Goal: Task Accomplishment & Management: Use online tool/utility

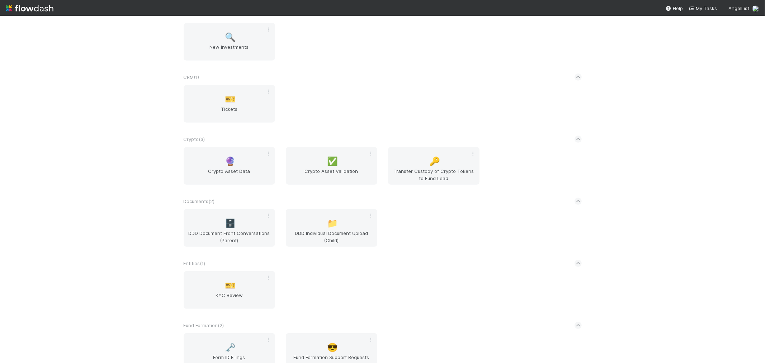
scroll to position [399, 0]
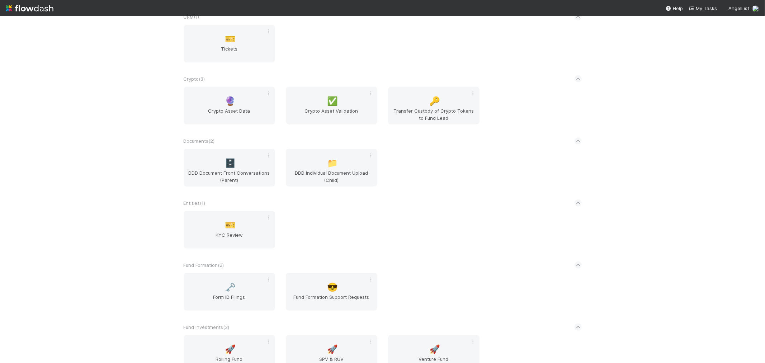
click at [529, 220] on div "🎫 KYC Review" at bounding box center [382, 234] width 409 height 46
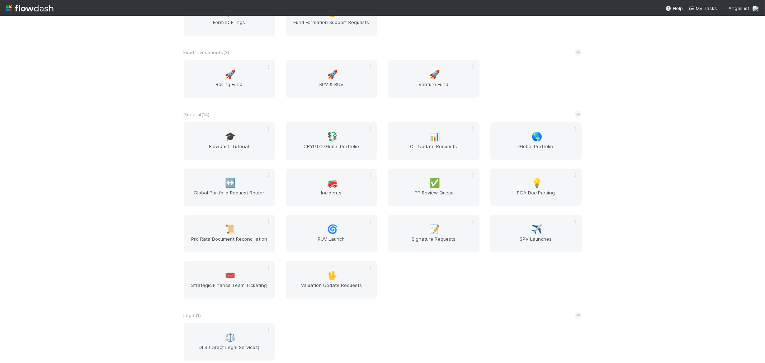
scroll to position [889, 0]
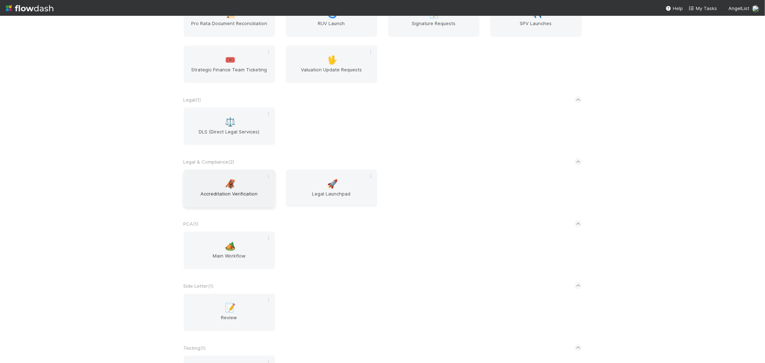
click at [242, 182] on div "🦧 Accreditation Verification" at bounding box center [229, 189] width 91 height 38
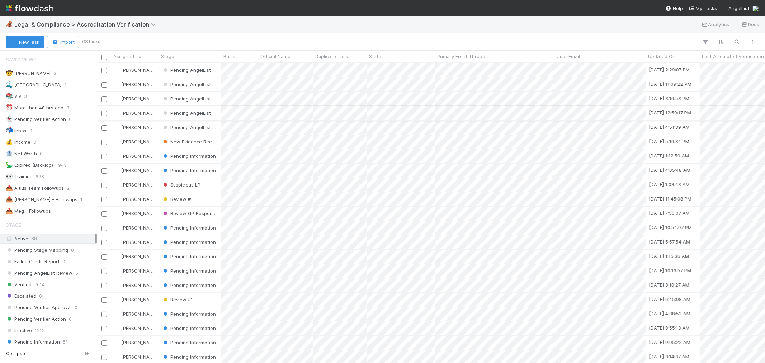
scroll to position [293, 662]
click at [46, 200] on div "📤 [PERSON_NAME] - Followups" at bounding box center [42, 199] width 72 height 9
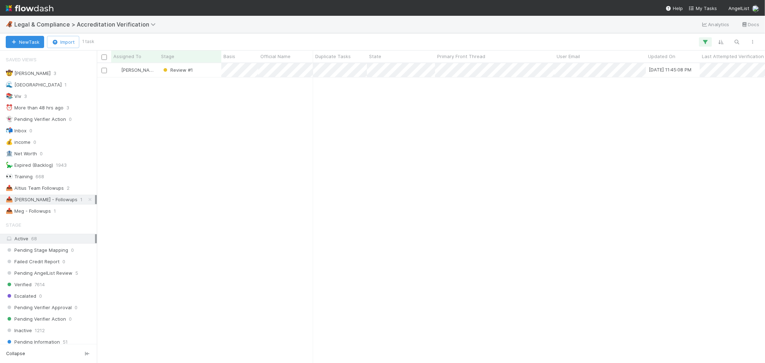
scroll to position [293, 662]
drag, startPoint x: 303, startPoint y: 128, endPoint x: 306, endPoint y: 125, distance: 4.3
click at [304, 128] on div at bounding box center [382, 181] width 765 height 363
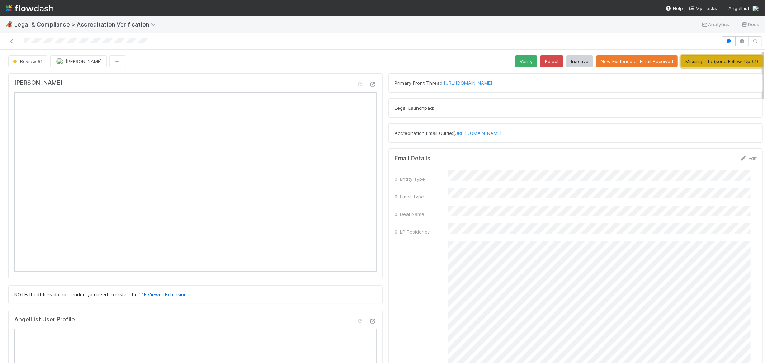
click at [688, 63] on button "Missing Info (send Follow-Up #1)" at bounding box center [722, 61] width 82 height 12
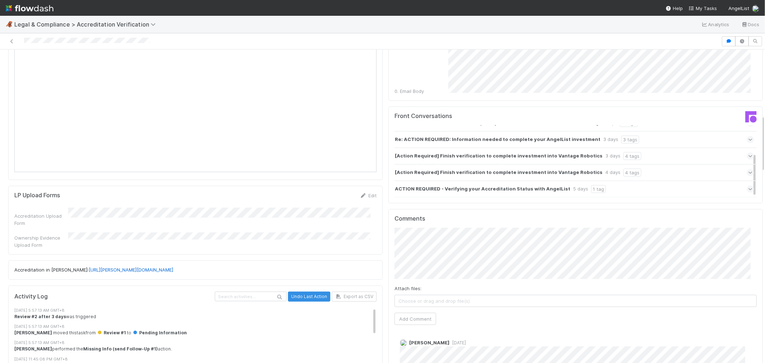
scroll to position [359, 0]
click at [423, 312] on button "Add Comment" at bounding box center [416, 318] width 42 height 12
click at [13, 38] on link at bounding box center [11, 41] width 7 height 7
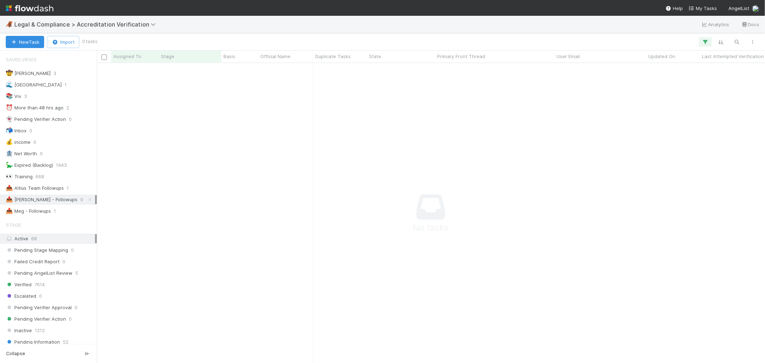
scroll to position [6, 6]
click at [77, 27] on span "Legal & Compliance > Accreditation Verification" at bounding box center [86, 24] width 145 height 7
click at [76, 39] on div "Search workflows" at bounding box center [86, 38] width 164 height 11
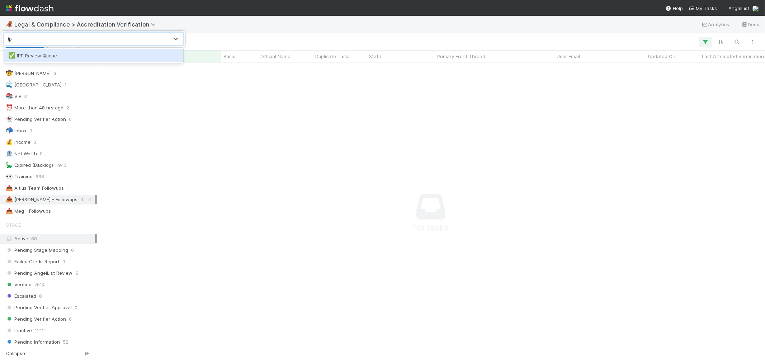
type input "ipp"
click at [76, 54] on div "✅ IPP Review Queue" at bounding box center [93, 55] width 171 height 7
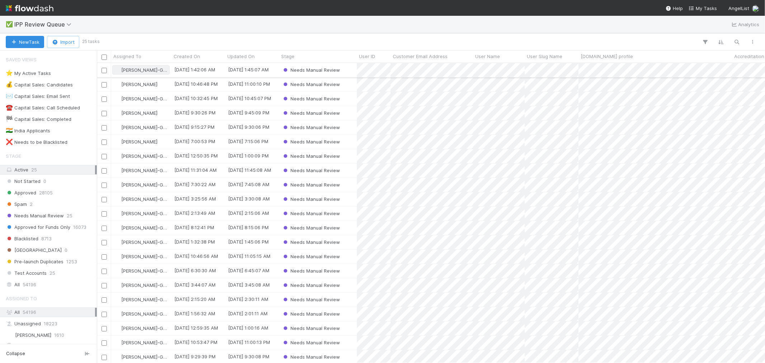
scroll to position [293, 662]
click at [51, 71] on div "⭐ My Active Tasks 3" at bounding box center [50, 73] width 89 height 9
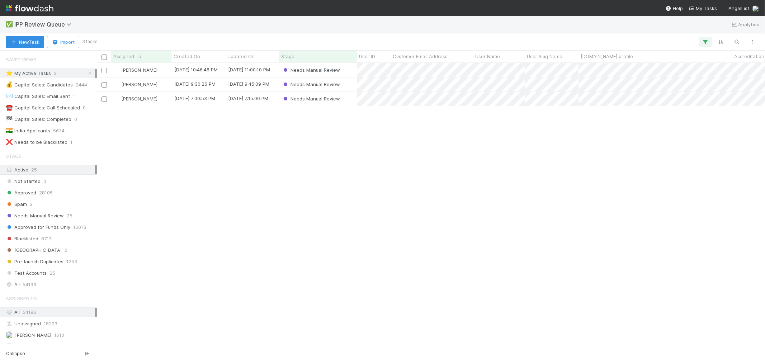
scroll to position [293, 662]
click at [346, 101] on div "Needs Manual Review" at bounding box center [318, 99] width 78 height 14
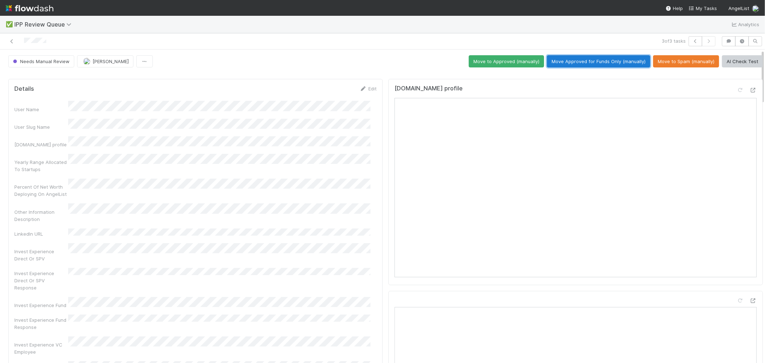
click at [603, 61] on button "Move Approved for Funds Only (manually)" at bounding box center [598, 61] width 103 height 12
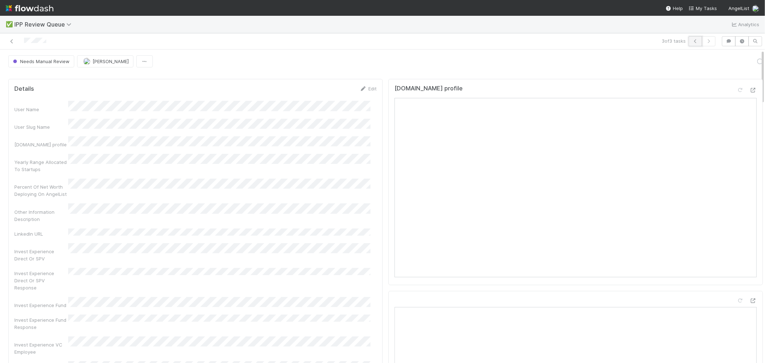
click at [688, 42] on icon "button" at bounding box center [695, 41] width 7 height 4
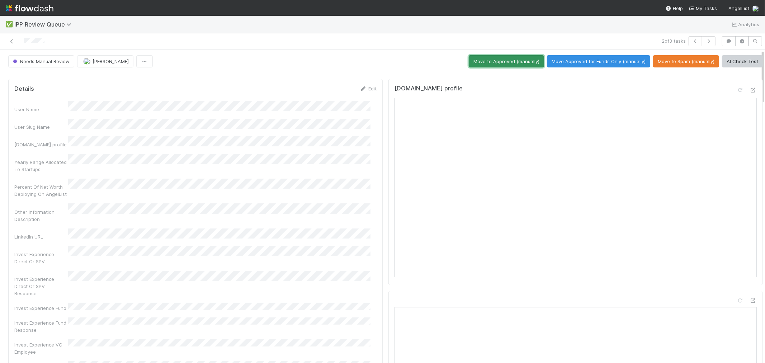
click at [499, 61] on button "Move to Approved (manually)" at bounding box center [506, 61] width 75 height 12
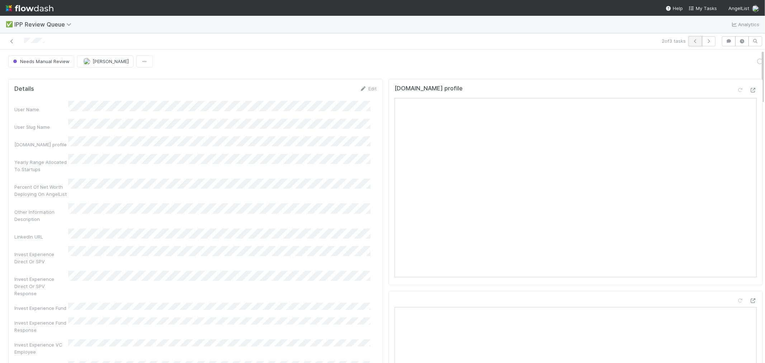
click at [688, 44] on button "button" at bounding box center [696, 41] width 14 height 10
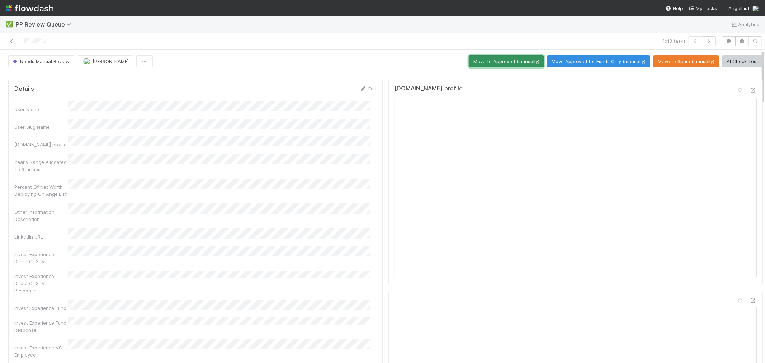
click at [518, 60] on button "Move to Approved (manually)" at bounding box center [506, 61] width 75 height 12
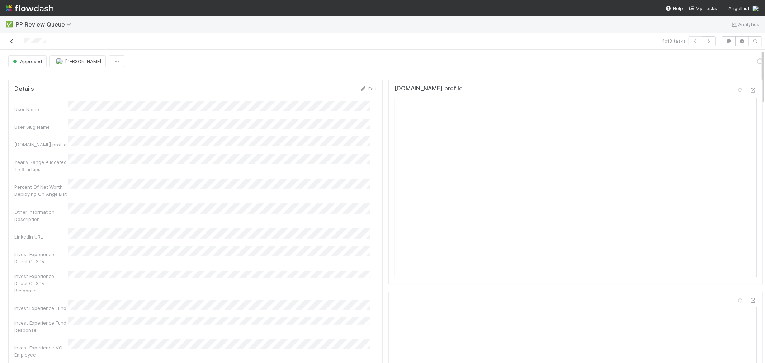
click at [11, 40] on icon at bounding box center [11, 41] width 7 height 5
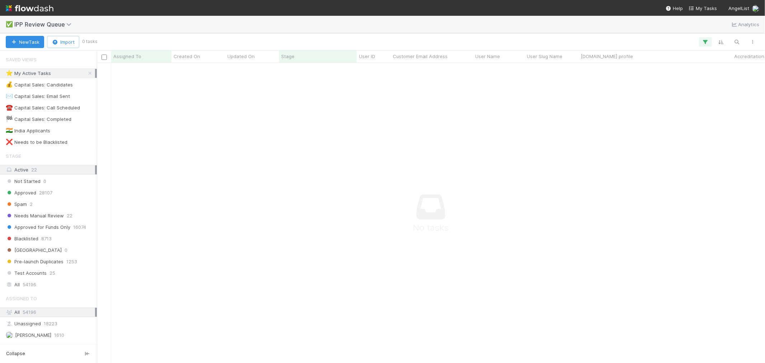
scroll to position [6, 6]
click at [63, 24] on span "IPP Review Queue" at bounding box center [44, 24] width 61 height 7
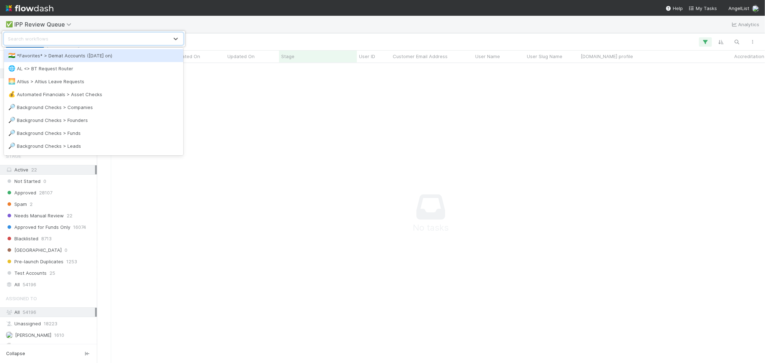
drag, startPoint x: 321, startPoint y: 138, endPoint x: 311, endPoint y: 124, distance: 17.7
click at [320, 136] on div "option *Favorites* > Demat Accounts ([DATE] on) focused, 1 of 40. 40 results av…" at bounding box center [382, 181] width 765 height 363
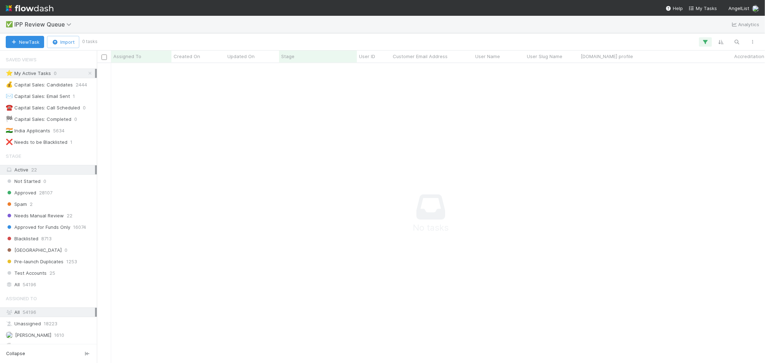
click at [49, 29] on div "✅ IPP Review Queue Analytics" at bounding box center [382, 24] width 765 height 17
click at [49, 24] on span "IPP Review Queue" at bounding box center [44, 24] width 61 height 7
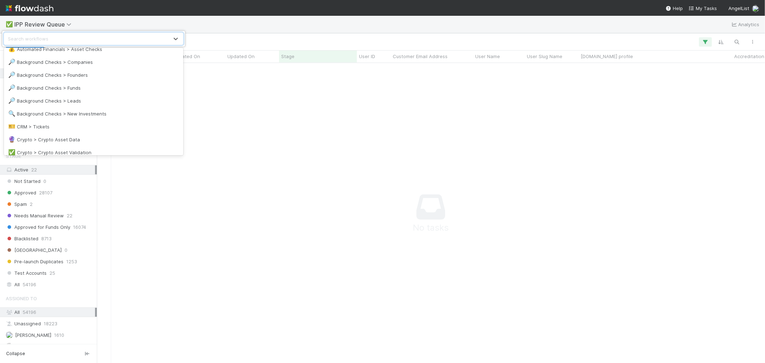
scroll to position [40, 0]
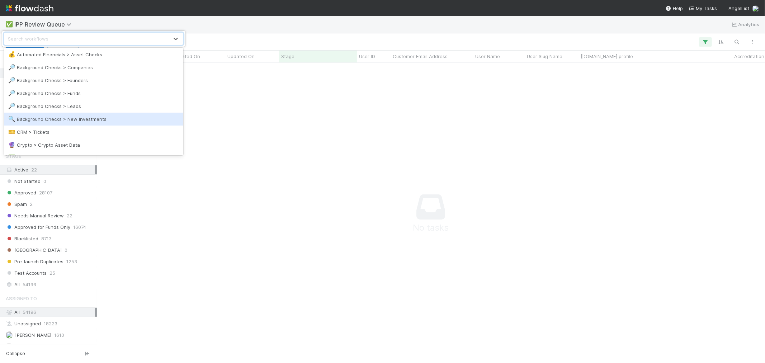
click at [478, 93] on div "option Background Checks > New Investments focused, 9 of 40. 40 results availab…" at bounding box center [382, 181] width 765 height 363
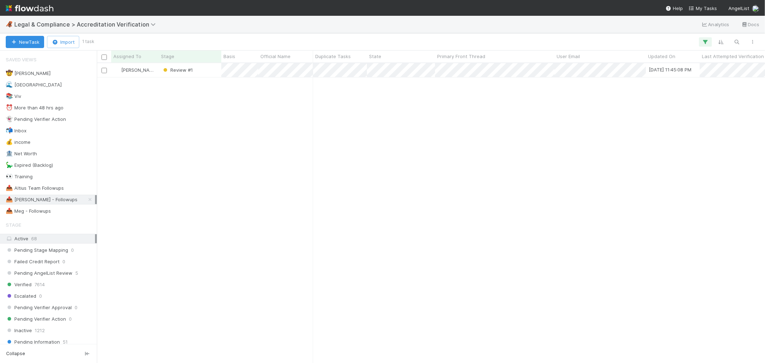
scroll to position [293, 662]
click at [86, 201] on icon at bounding box center [89, 199] width 7 height 5
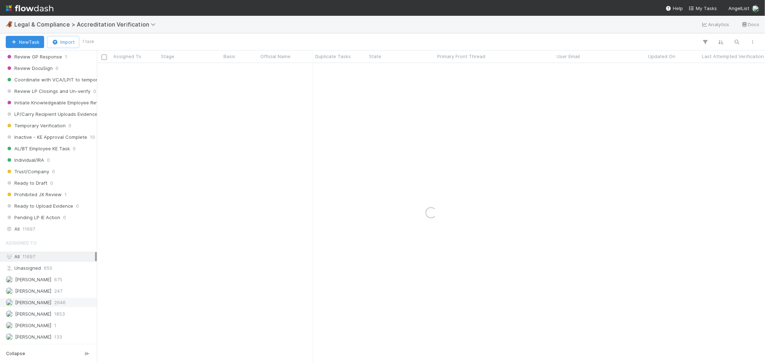
scroll to position [598, 0]
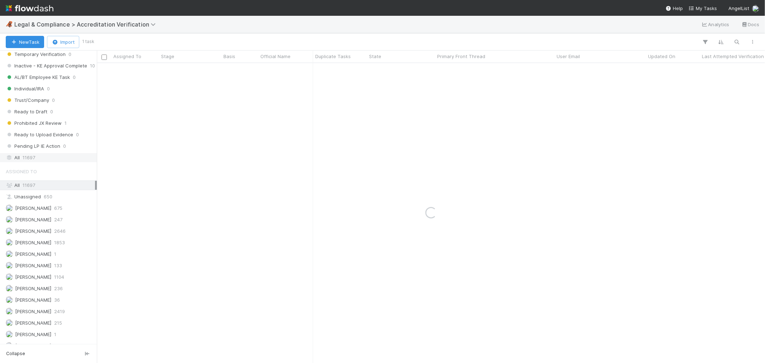
click at [33, 160] on span "11697" at bounding box center [29, 157] width 13 height 9
click at [735, 40] on icon "button" at bounding box center [737, 42] width 7 height 6
type input "coertaps@gmail.com"
click at [521, 210] on div "Roselyn de Villa Review #1 8/22/25, 11:45:08 PM 8/19/25, 12:28:16 PM 1" at bounding box center [431, 213] width 668 height 300
